Goal: Transaction & Acquisition: Purchase product/service

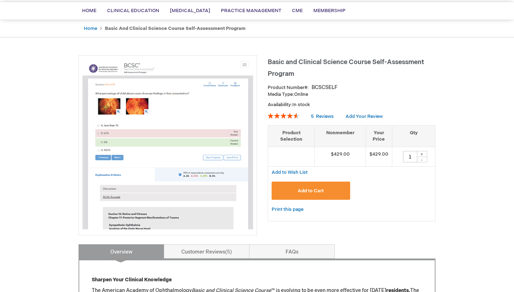
scroll to position [57, 0]
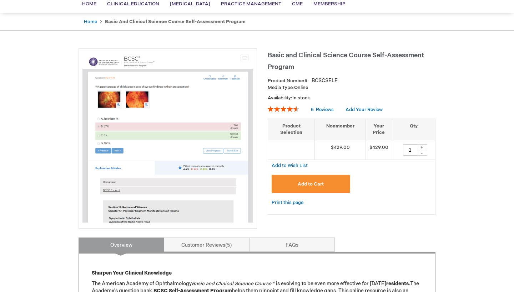
click at [316, 184] on span "Add to Cart" at bounding box center [310, 185] width 26 height 6
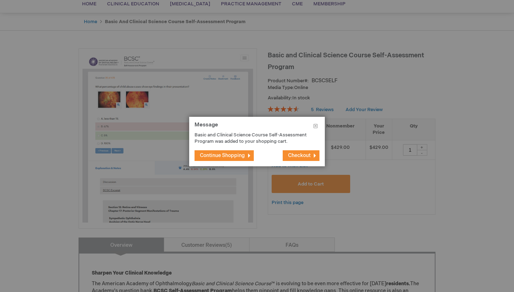
click at [311, 157] on button "Checkout" at bounding box center [300, 156] width 37 height 11
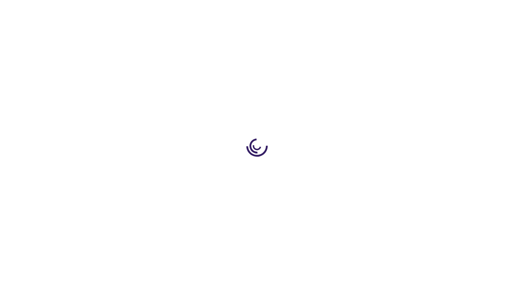
select select "SA"
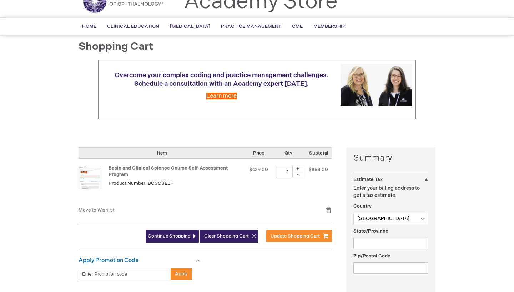
scroll to position [35, 0]
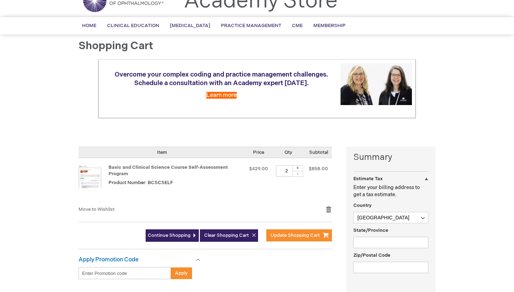
click at [300, 175] on div "-" at bounding box center [297, 174] width 11 height 6
type input "1"
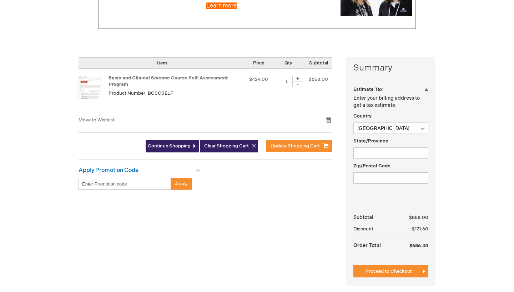
scroll to position [132, 0]
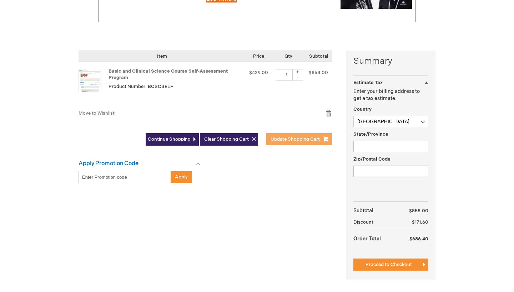
click at [287, 139] on span "Update Shopping Cart" at bounding box center [294, 140] width 49 height 6
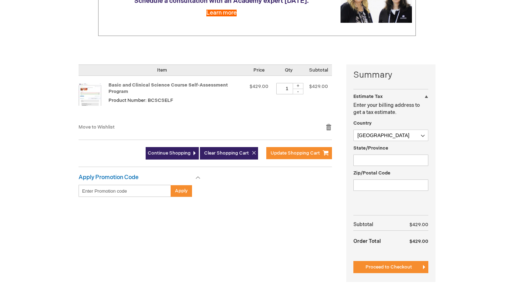
scroll to position [118, 0]
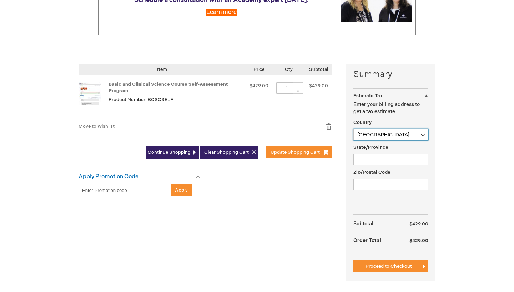
select select "US"
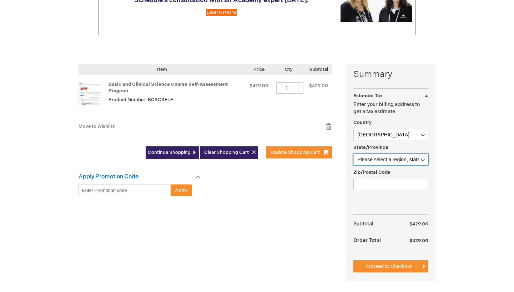
select select "18"
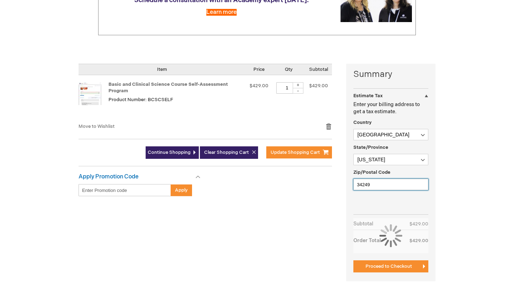
type input "34249"
click at [321, 219] on div "Summary Estimate Tax Estimate Tax Enter your billing address to get a tax estim…" at bounding box center [256, 177] width 357 height 227
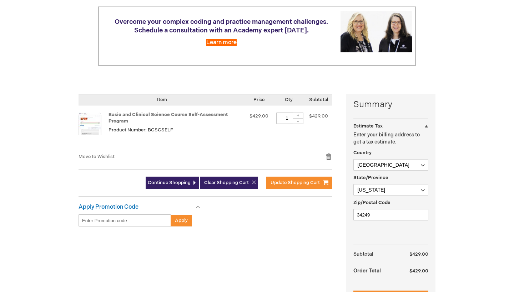
scroll to position [88, 0]
click at [144, 223] on input "Enter discount code" at bounding box center [124, 220] width 92 height 12
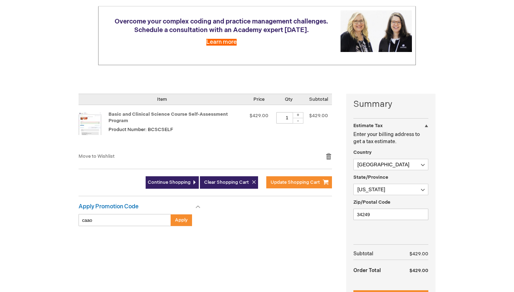
type input "ciao"
drag, startPoint x: 144, startPoint y: 223, endPoint x: 174, endPoint y: 223, distance: 29.6
click at [174, 223] on button "Apply" at bounding box center [180, 220] width 21 height 12
click at [138, 218] on input "ciao" at bounding box center [124, 220] width 92 height 12
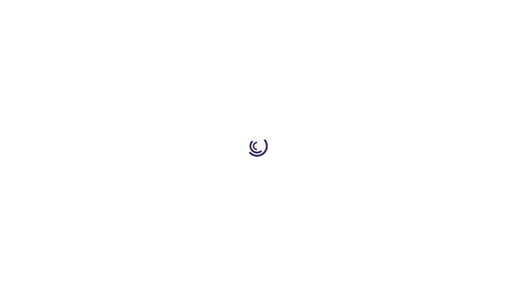
select select "US"
select select "18"
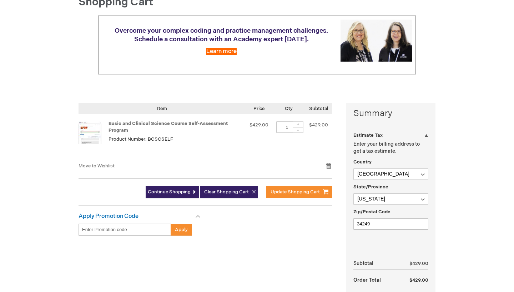
scroll to position [98, 0]
click at [141, 229] on input "Enter discount code" at bounding box center [124, 230] width 92 height 12
type input "caao"
click at [176, 229] on span "Apply" at bounding box center [181, 230] width 13 height 6
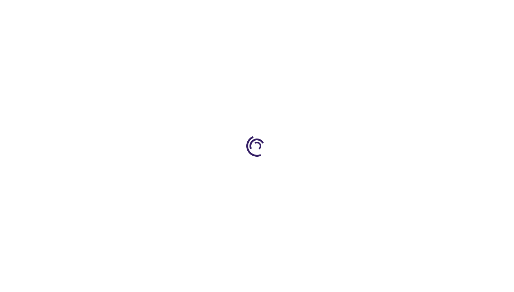
select select "US"
select select "18"
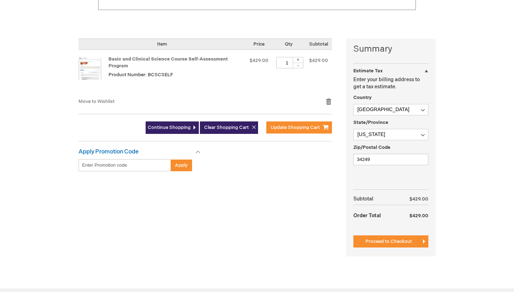
scroll to position [163, 0]
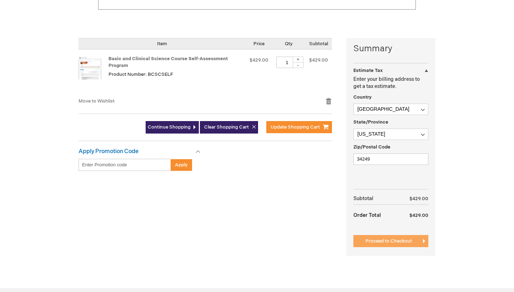
click at [396, 241] on span "Proceed to Checkout" at bounding box center [388, 242] width 46 height 6
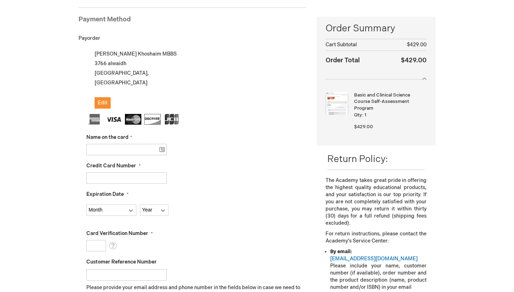
click at [122, 155] on fieldset "Name on the card Credit Card Number Expiration Date Month Year" at bounding box center [195, 240] width 219 height 253
click at [122, 152] on input "Name on the card" at bounding box center [126, 149] width 80 height 11
click at [129, 149] on input "Name on the card" at bounding box center [126, 149] width 80 height 11
type input "Abdulaziz khoshaim"
type input "341167186052002"
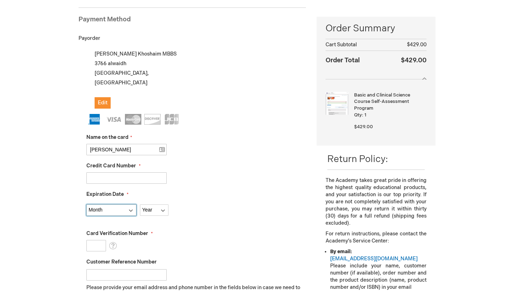
select select "2"
select select "2029"
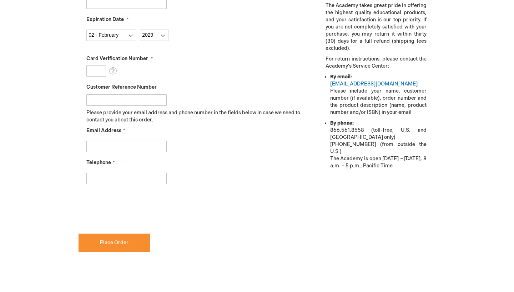
click at [81, 121] on div "My billing and shipping address are the same Abdulaziz Khoshaim MBBS 3766 alwai…" at bounding box center [191, 43] width 227 height 339
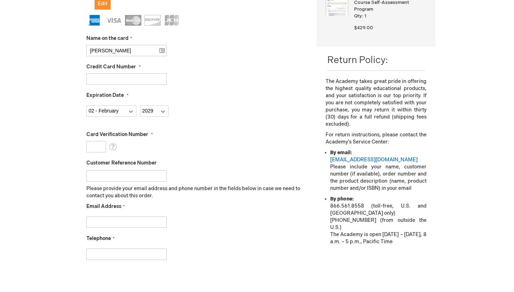
scroll to position [195, 0]
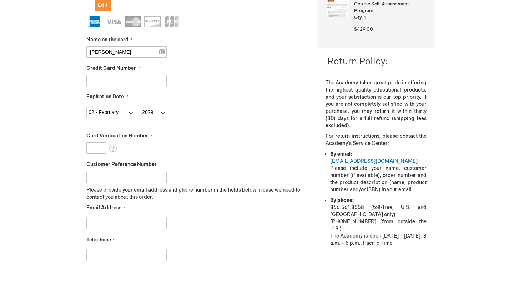
click at [100, 148] on input "Card Verification Number" at bounding box center [96, 148] width 20 height 11
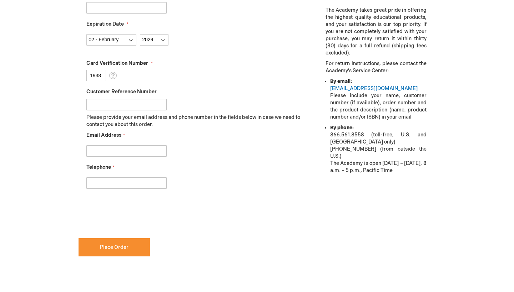
scroll to position [270, 0]
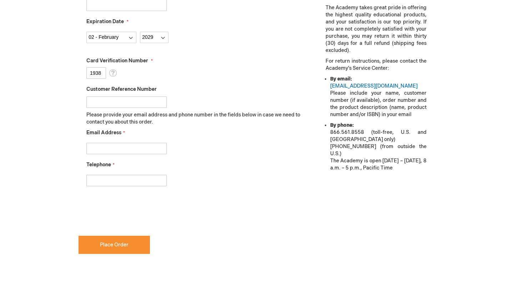
type input "1938"
click at [117, 152] on input "Email Address" at bounding box center [126, 148] width 80 height 11
type input "khoshaim.abdulaziz@gmail.com"
type input "+13022006261"
checkbox input "true"
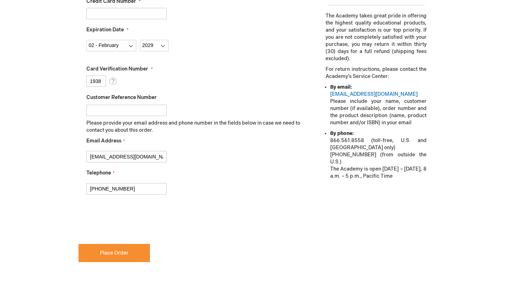
scroll to position [260, 0]
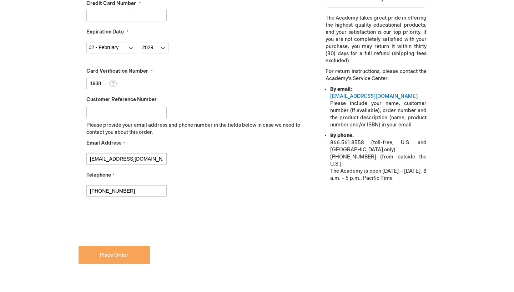
click at [128, 251] on button "Place Order" at bounding box center [113, 255] width 71 height 18
